Goal: Task Accomplishment & Management: Use online tool/utility

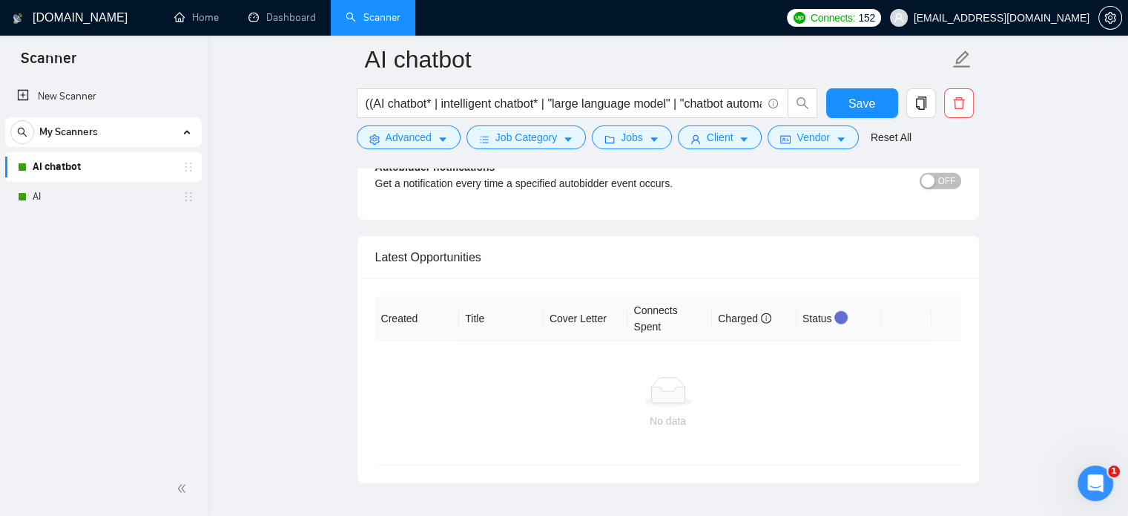
scroll to position [3701, 0]
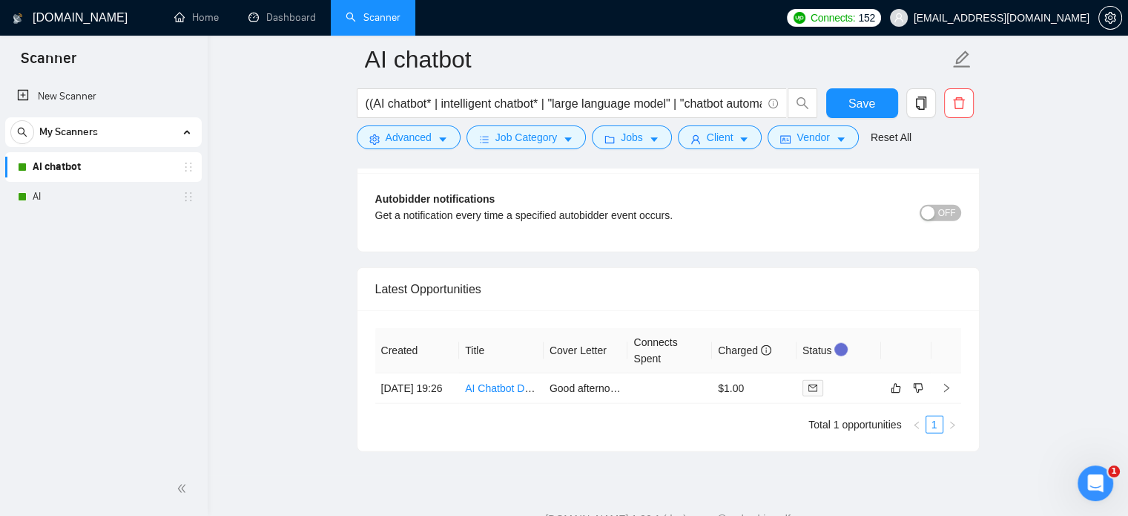
scroll to position [3652, 0]
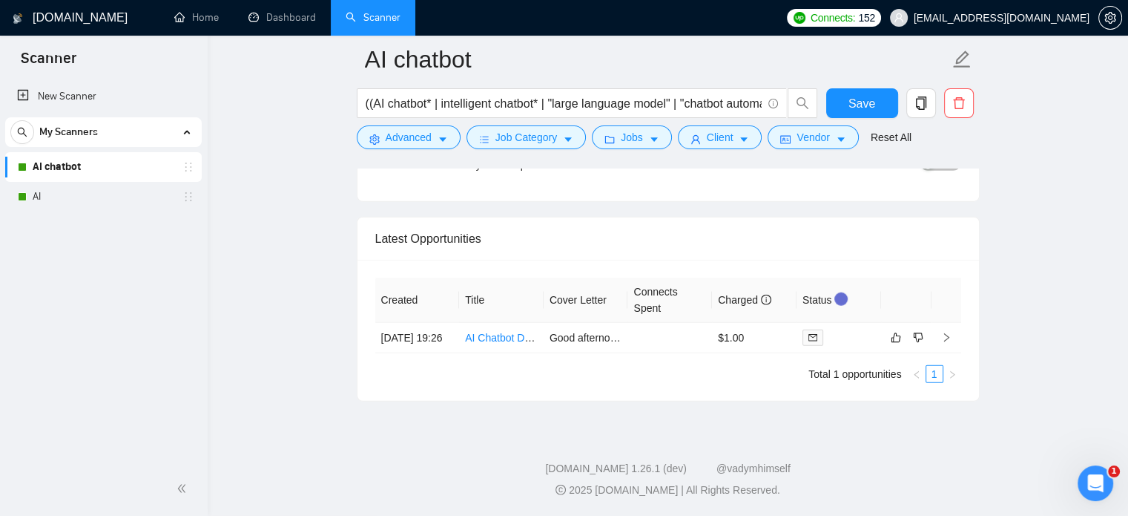
drag, startPoint x: 48, startPoint y: 185, endPoint x: 424, endPoint y: 221, distance: 377.8
click at [48, 185] on link "AI" at bounding box center [103, 197] width 141 height 30
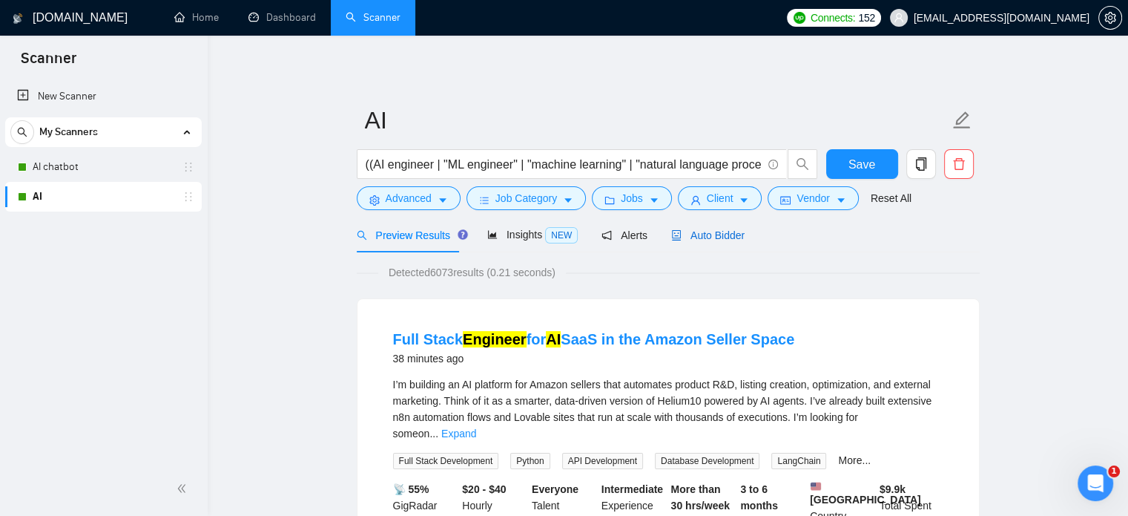
click at [700, 234] on span "Auto Bidder" at bounding box center [707, 235] width 73 height 12
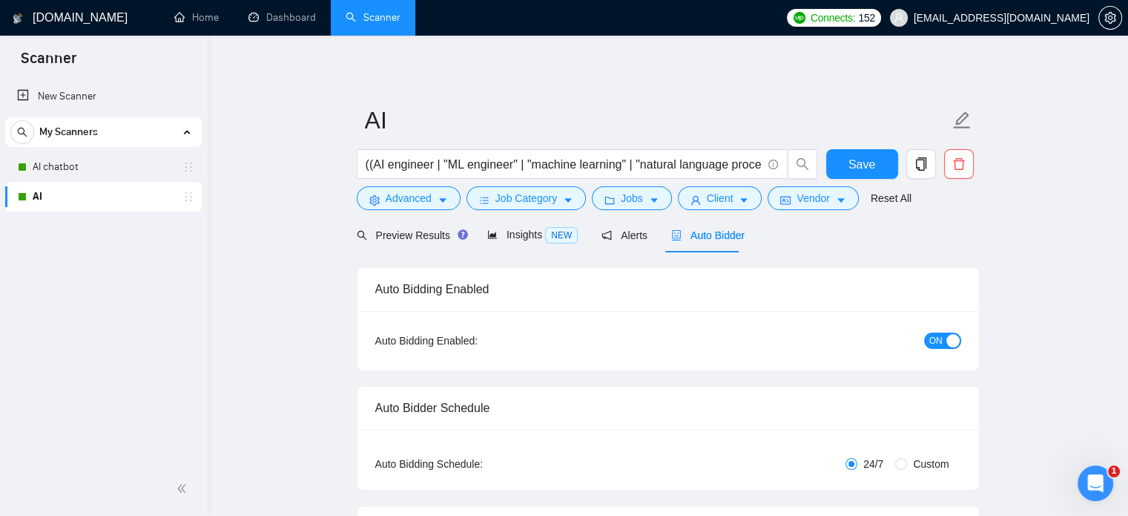
checkbox input "true"
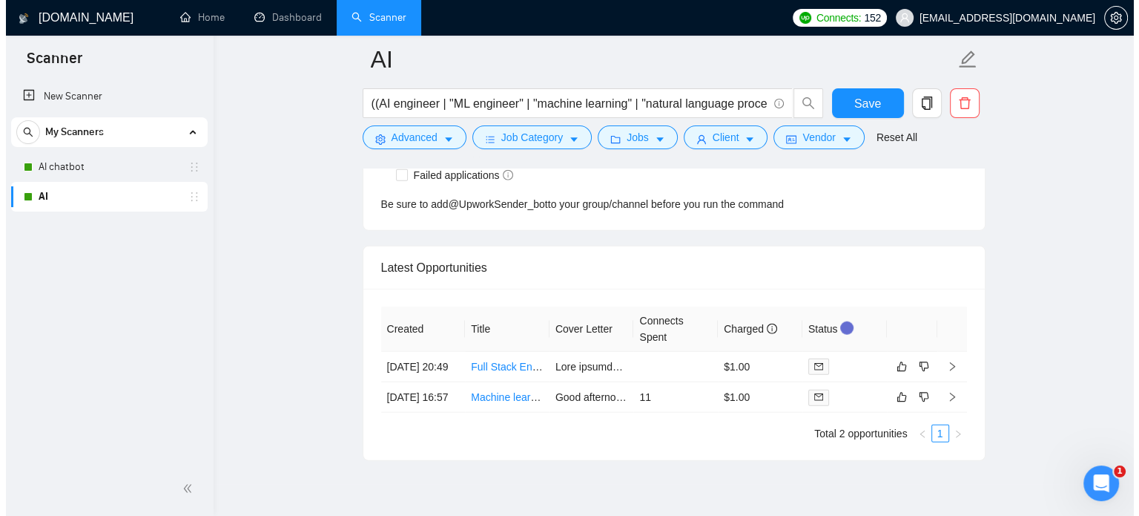
scroll to position [3896, 0]
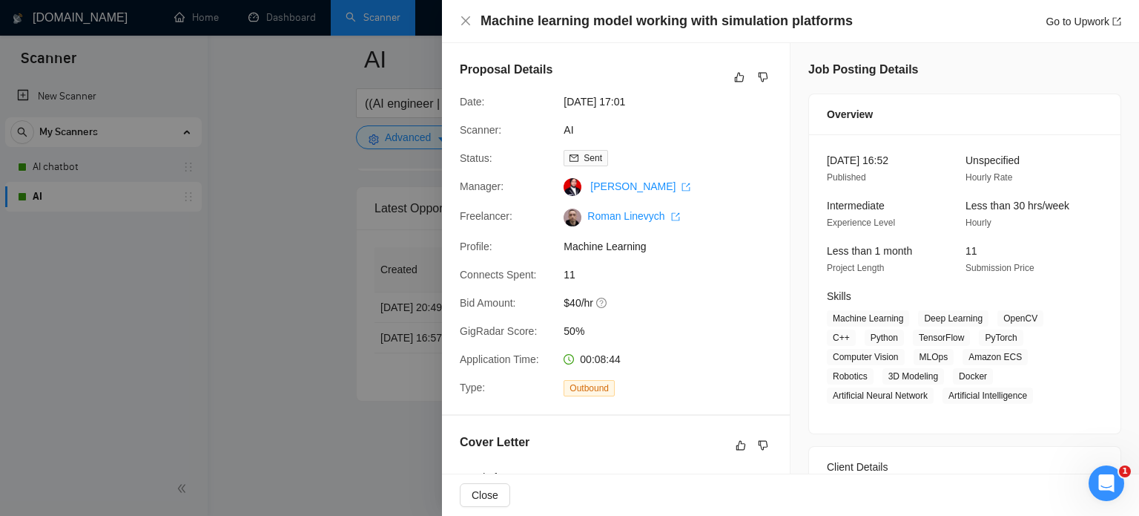
click at [326, 367] on div at bounding box center [569, 258] width 1139 height 516
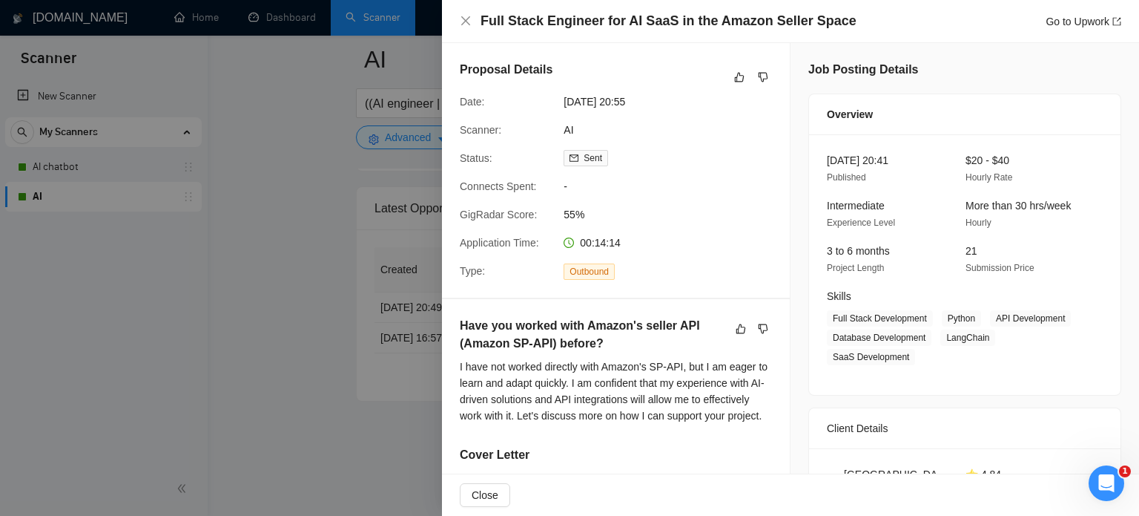
click at [320, 232] on div at bounding box center [569, 258] width 1139 height 516
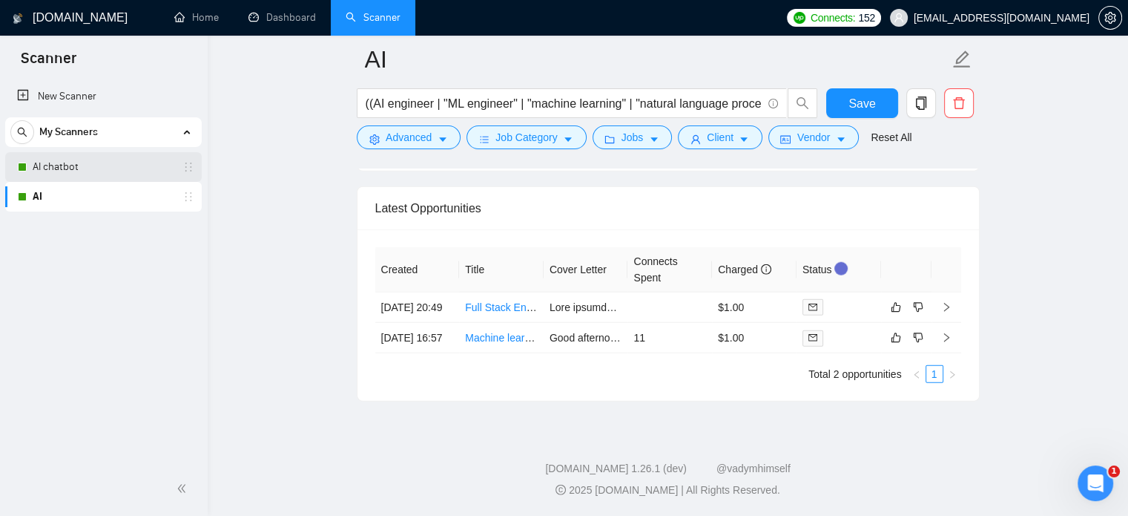
click at [75, 163] on link "AI chatbot" at bounding box center [103, 167] width 141 height 30
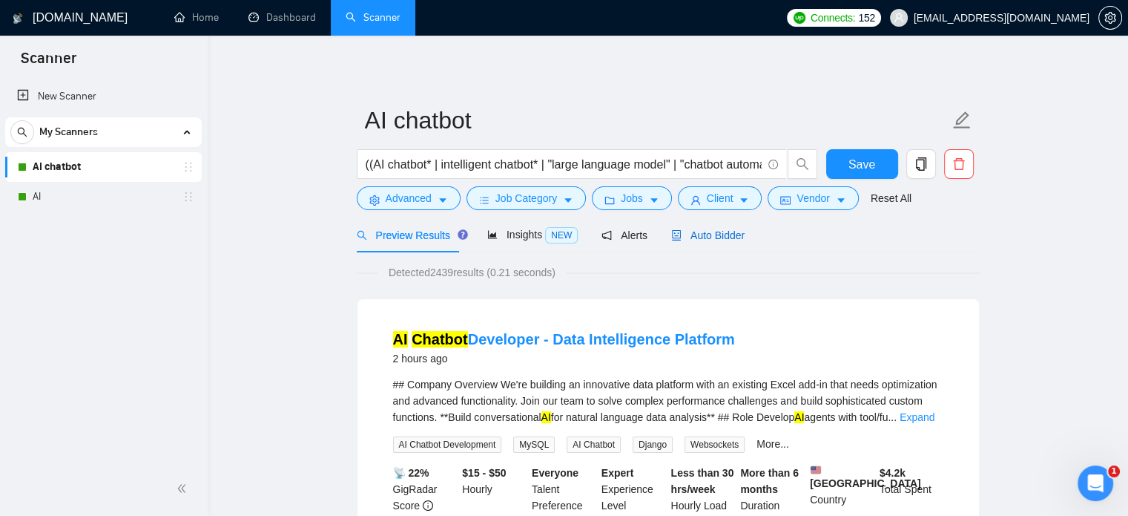
click at [700, 237] on span "Auto Bidder" at bounding box center [707, 235] width 73 height 12
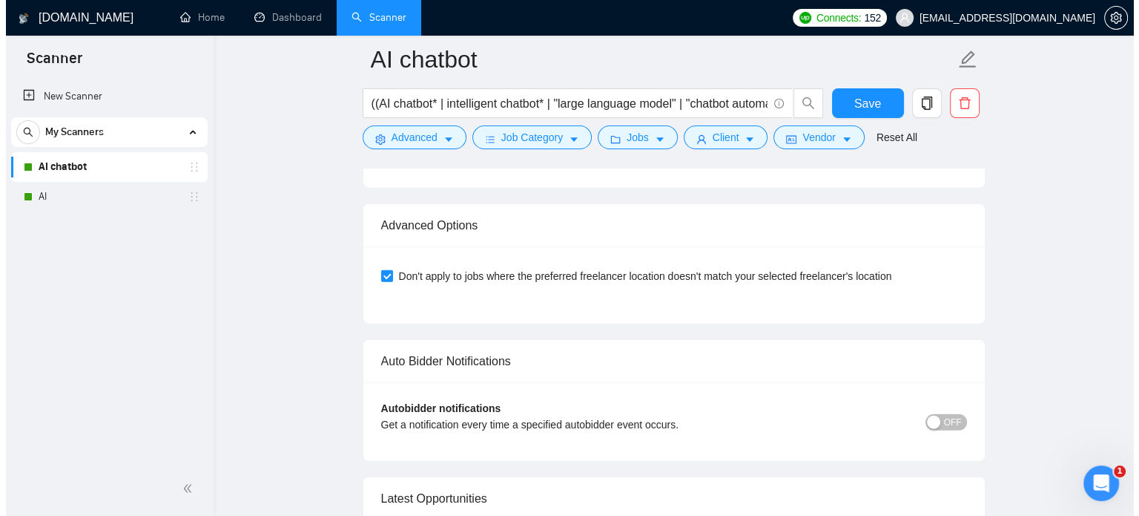
scroll to position [3652, 0]
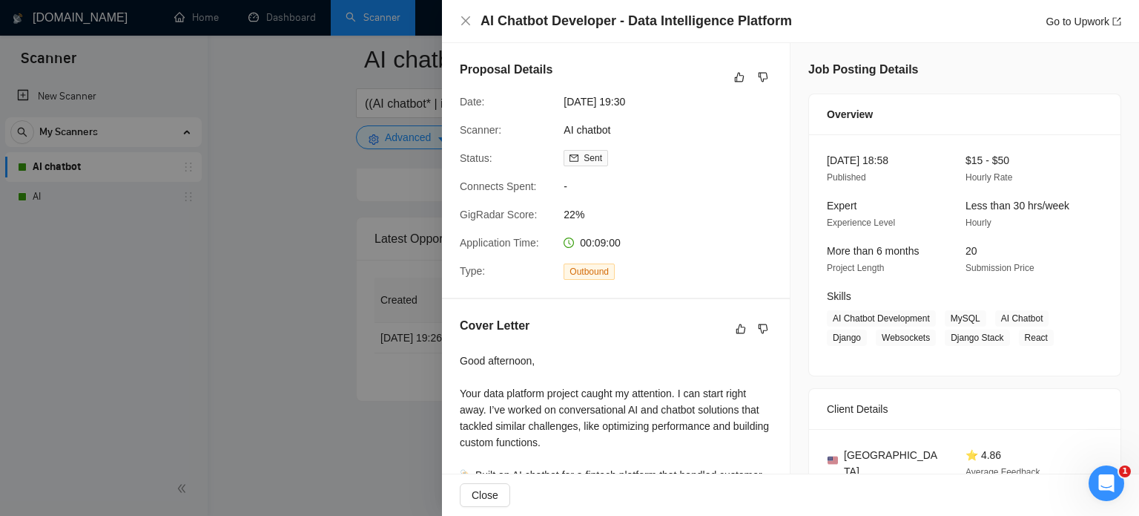
click at [273, 191] on div at bounding box center [569, 258] width 1139 height 516
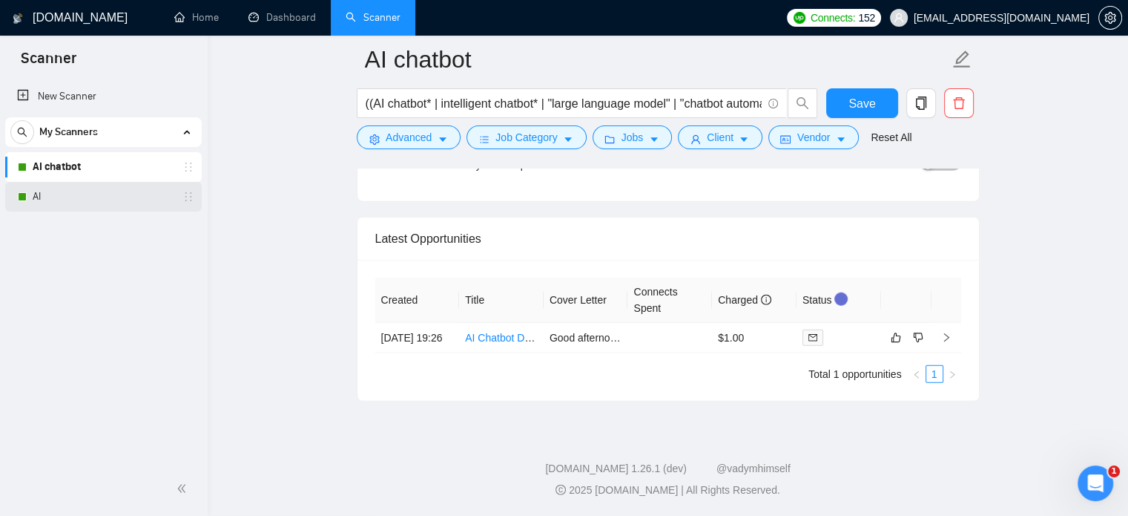
click at [55, 195] on link "AI" at bounding box center [103, 197] width 141 height 30
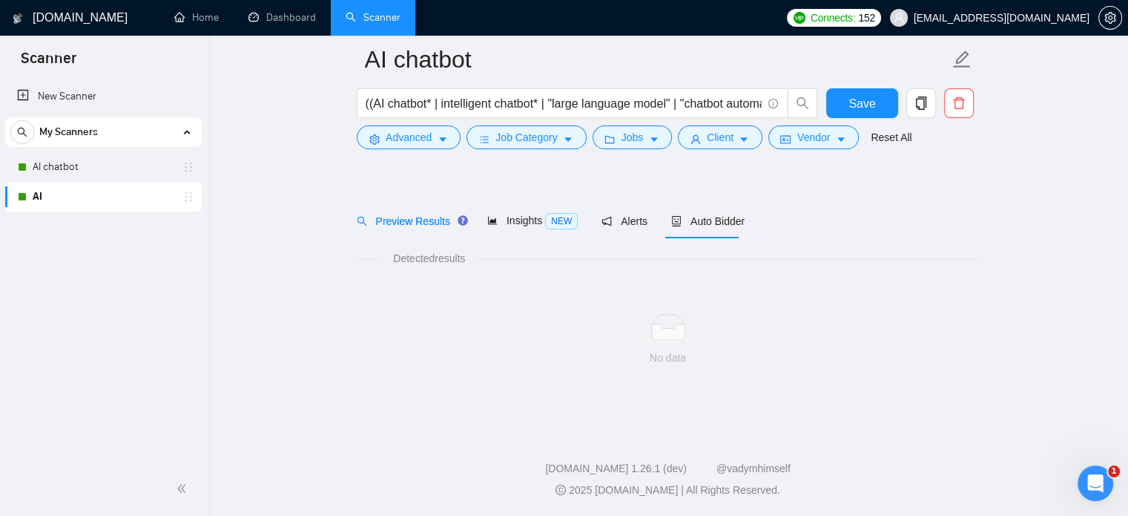
scroll to position [26, 0]
